Goal: Information Seeking & Learning: Check status

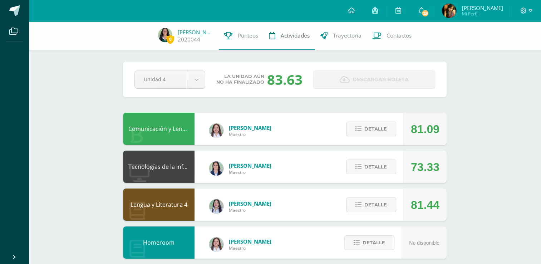
click at [307, 49] on link "Actividades" at bounding box center [288, 35] width 51 height 29
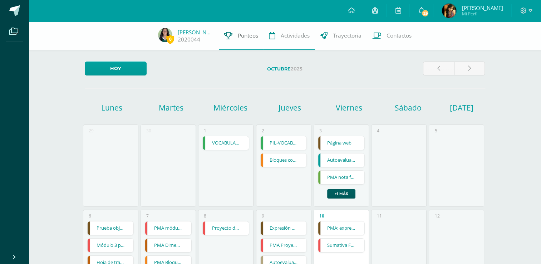
click at [246, 45] on link "Punteos" at bounding box center [241, 35] width 45 height 29
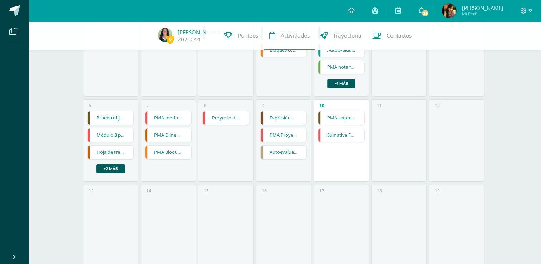
scroll to position [109, 0]
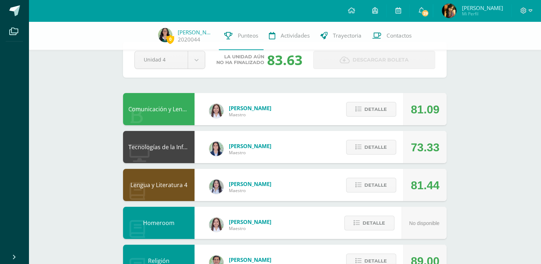
scroll to position [21, 0]
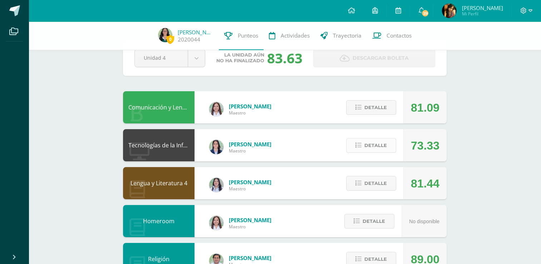
click at [383, 149] on span "Detalle" at bounding box center [375, 145] width 23 height 13
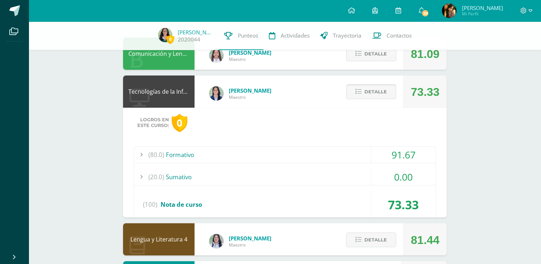
scroll to position [77, 0]
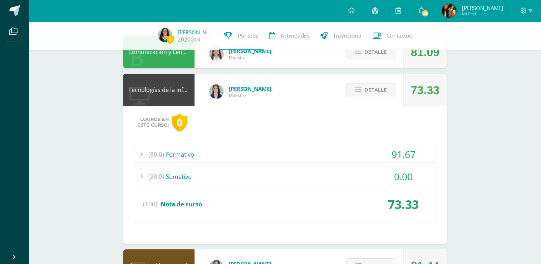
click at [368, 86] on span "Detalle" at bounding box center [375, 89] width 23 height 13
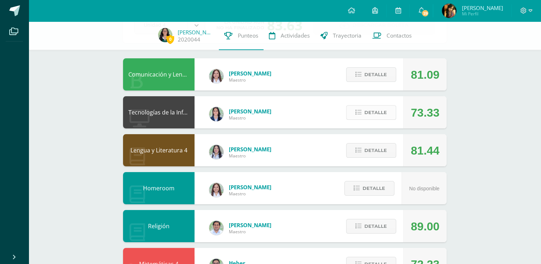
scroll to position [53, 0]
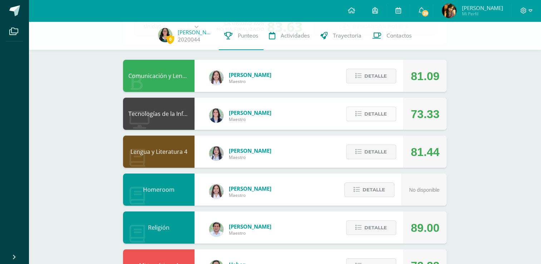
click at [375, 109] on span "Detalle" at bounding box center [375, 113] width 23 height 13
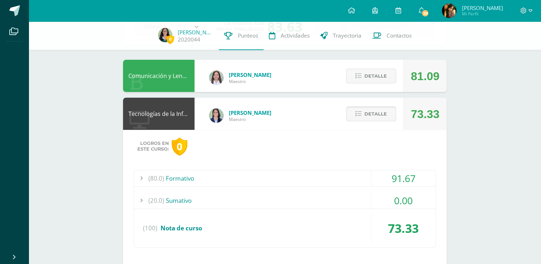
click at [357, 114] on icon at bounding box center [358, 114] width 6 height 6
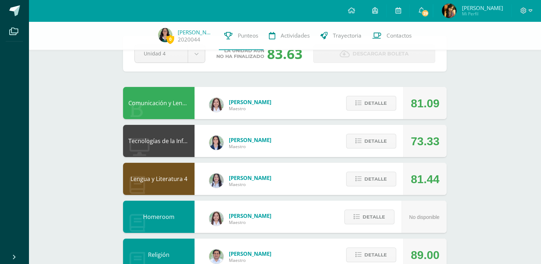
scroll to position [0, 0]
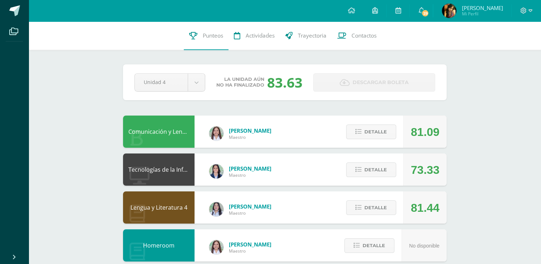
click at [360, 74] on span "Descargar boleta" at bounding box center [380, 83] width 56 height 18
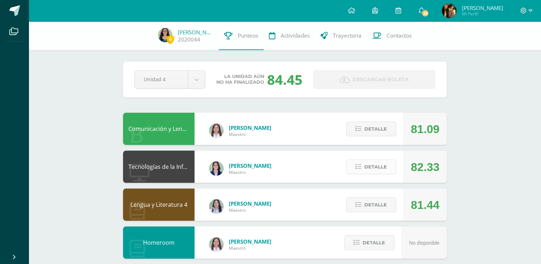
click at [374, 168] on span "Detalle" at bounding box center [375, 166] width 23 height 13
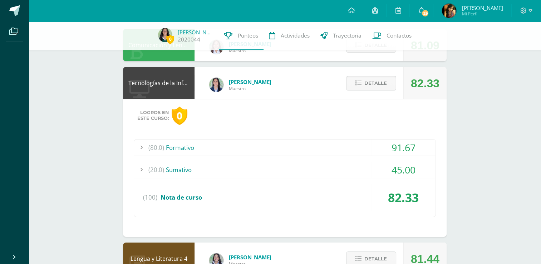
scroll to position [87, 0]
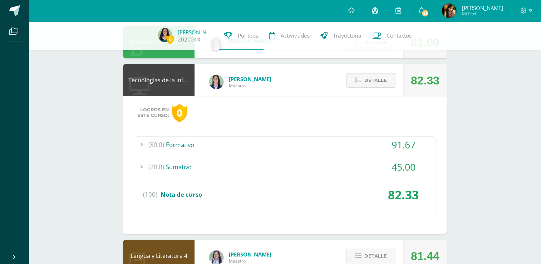
click at [346, 164] on div "(20.0) [GEOGRAPHIC_DATA]" at bounding box center [284, 167] width 301 height 16
